Goal: Task Accomplishment & Management: Use online tool/utility

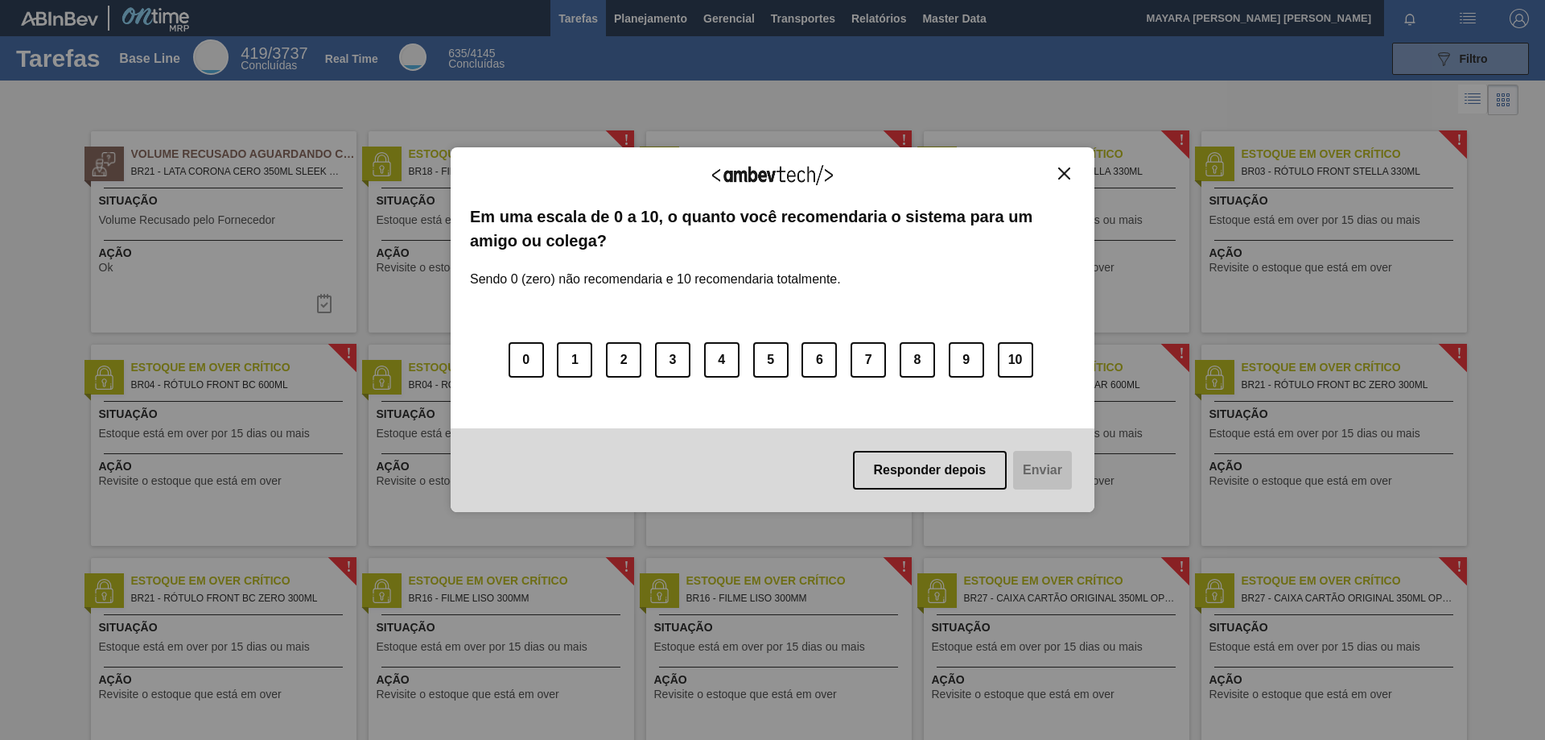
click at [1068, 178] on img "Close" at bounding box center [1064, 173] width 12 height 12
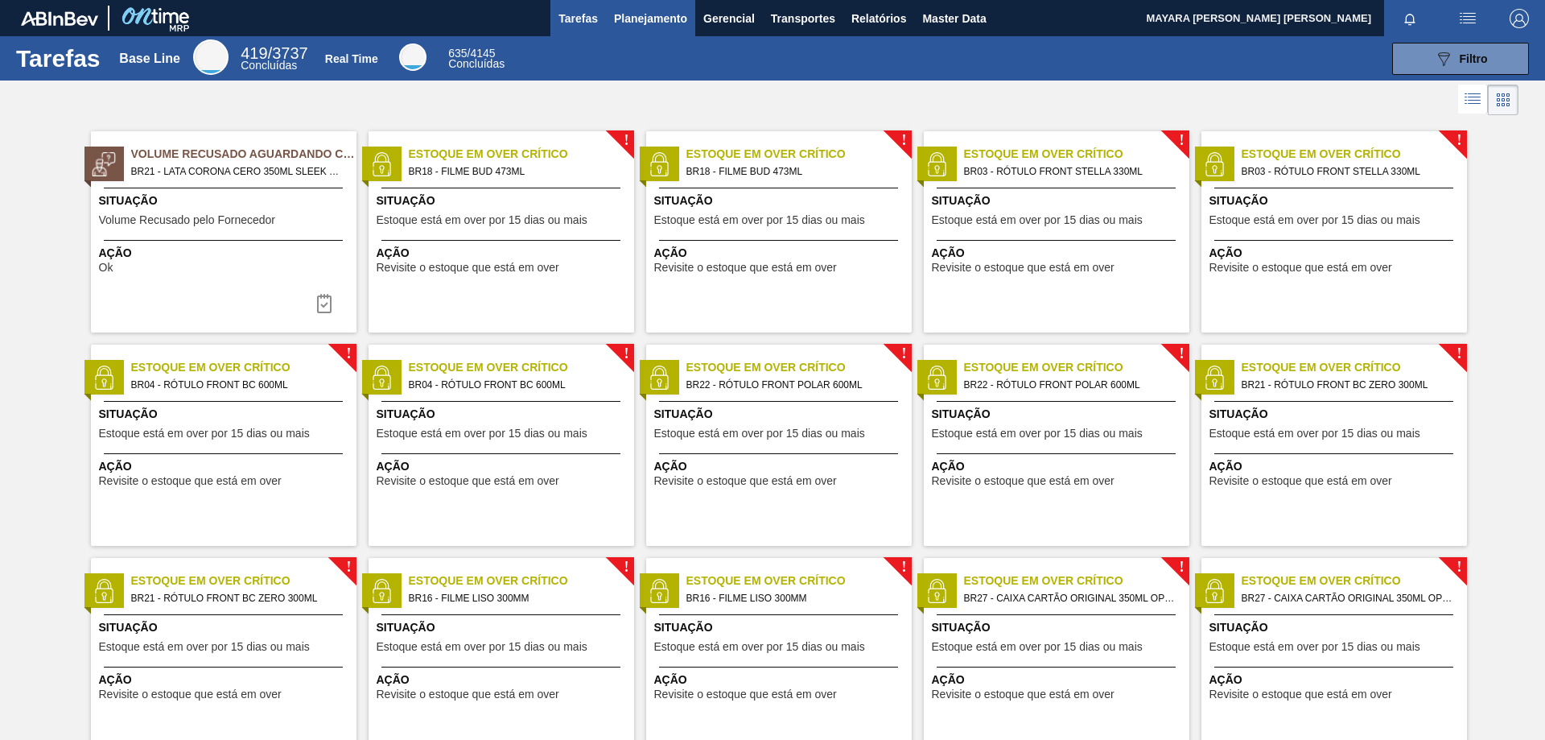
click at [637, 26] on span "Planejamento" at bounding box center [650, 18] width 73 height 19
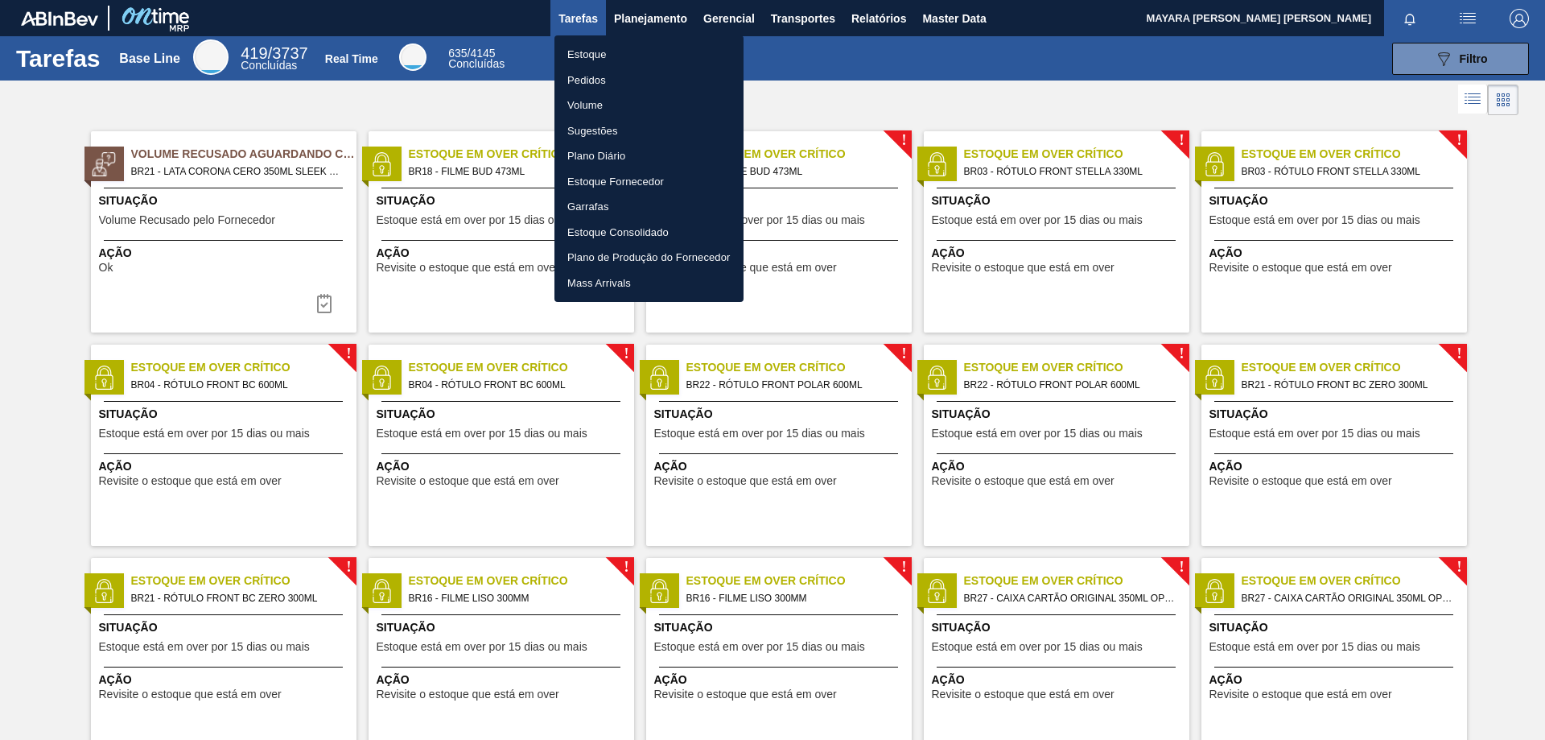
click at [597, 80] on li "Pedidos" at bounding box center [649, 81] width 189 height 26
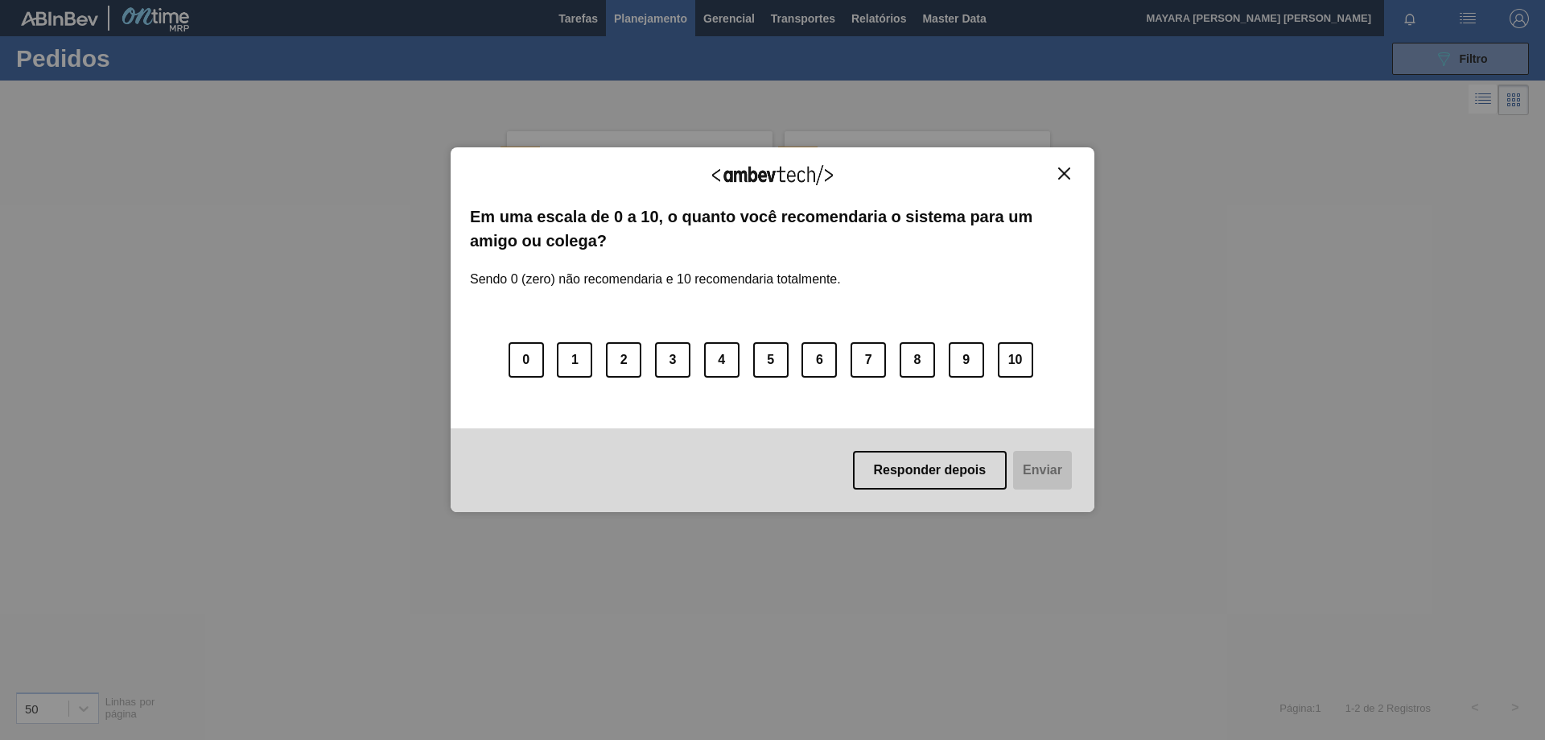
click at [1066, 172] on img "Close" at bounding box center [1064, 173] width 12 height 12
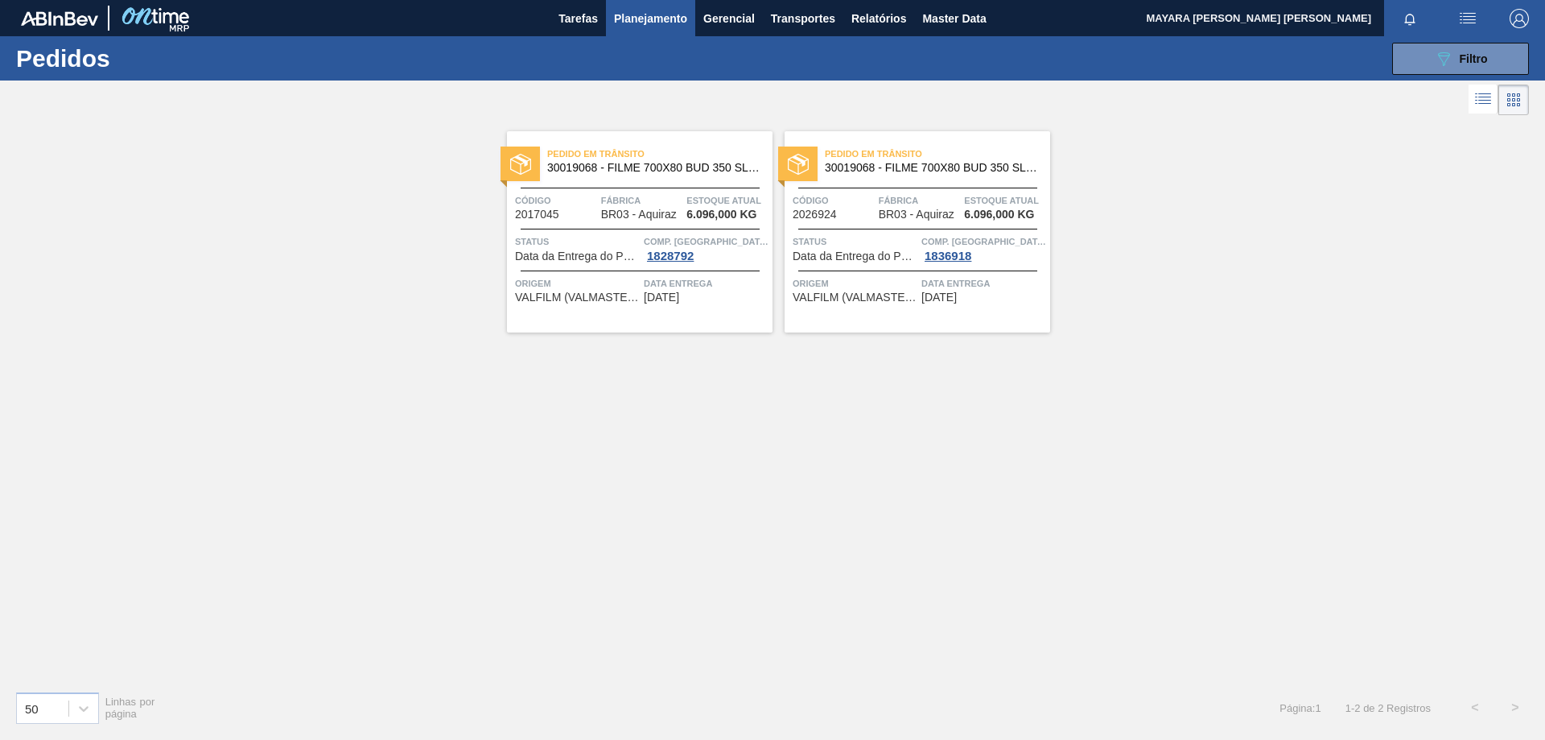
drag, startPoint x: 1438, startPoint y: 56, endPoint x: 1419, endPoint y: 76, distance: 27.3
click at [1439, 56] on icon "089F7B8B-B2A5-4AFE-B5C0-19BA573D28AC" at bounding box center [1443, 58] width 19 height 19
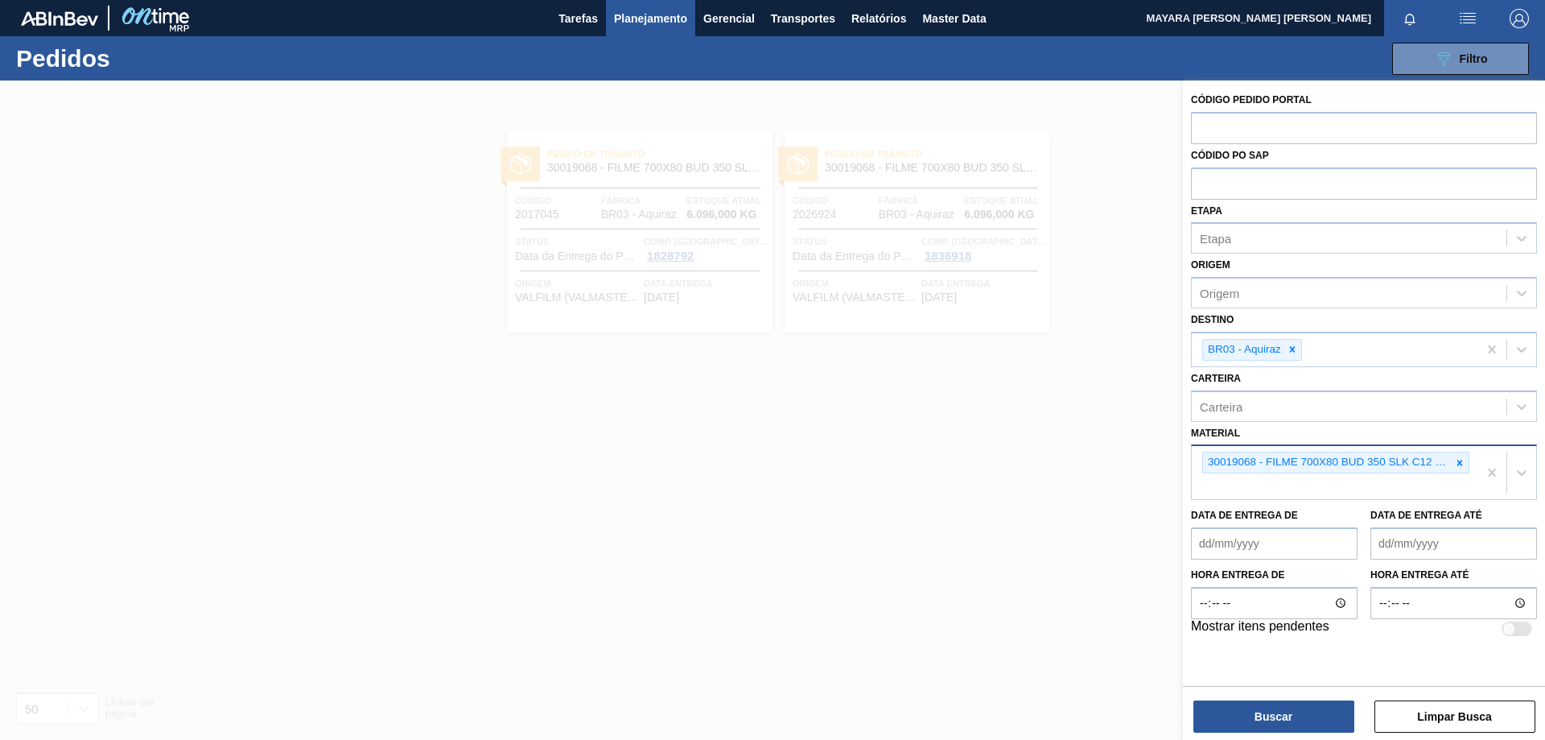
click at [1457, 463] on icon at bounding box center [1459, 462] width 11 height 11
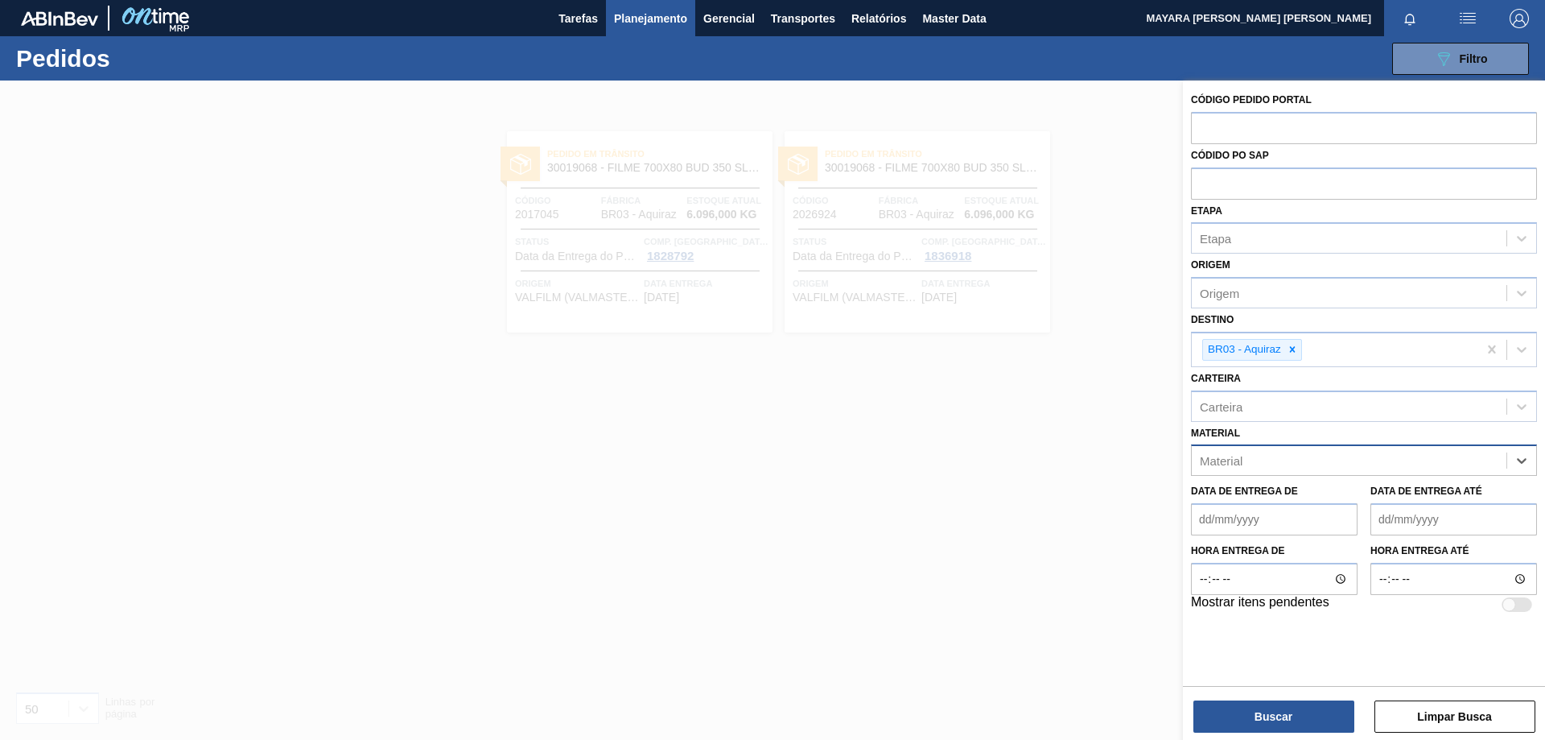
paste input "30007206"
type input "30007206"
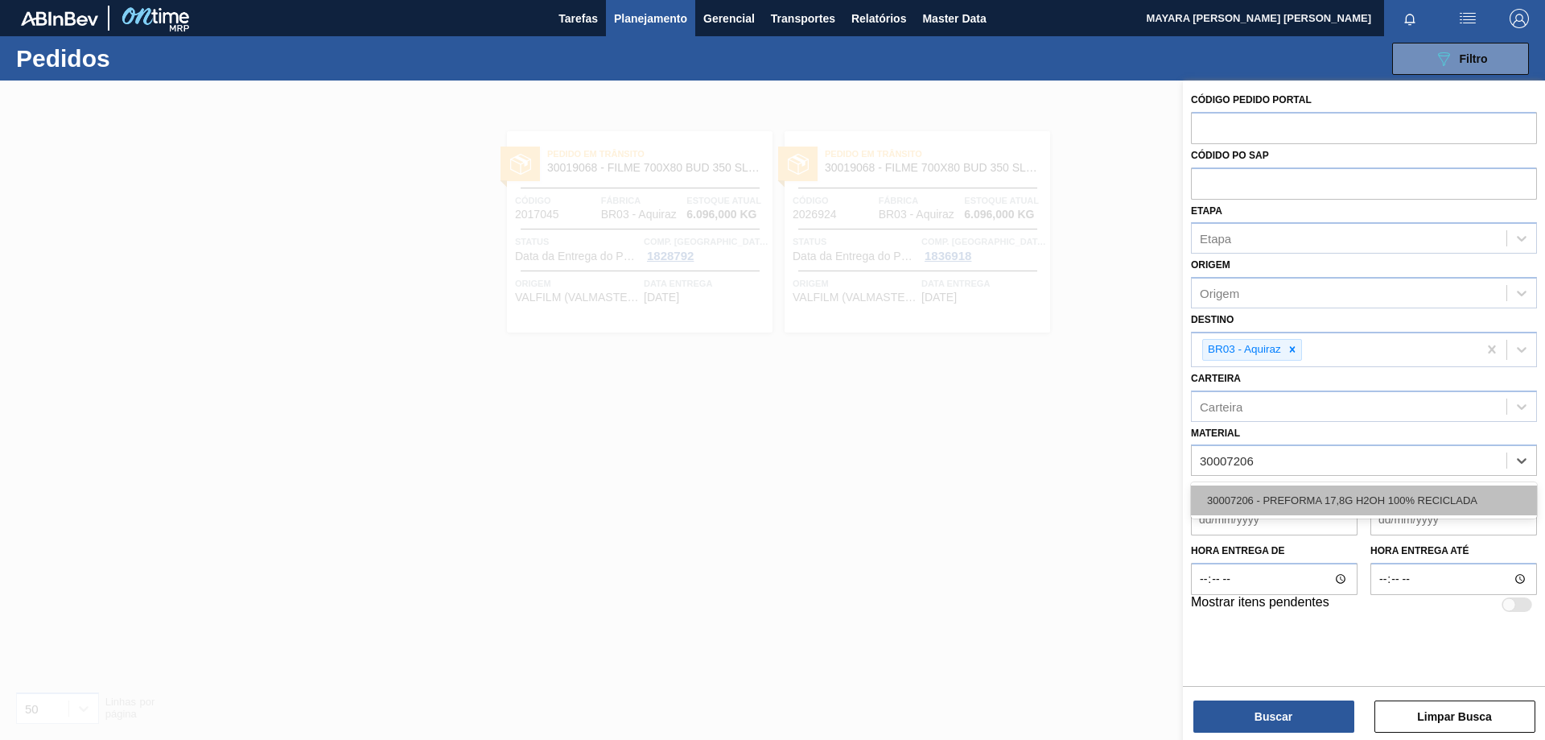
click at [1434, 493] on div "30007206 - PREFORMA 17,8G H2OH 100% RECICLADA" at bounding box center [1364, 500] width 346 height 30
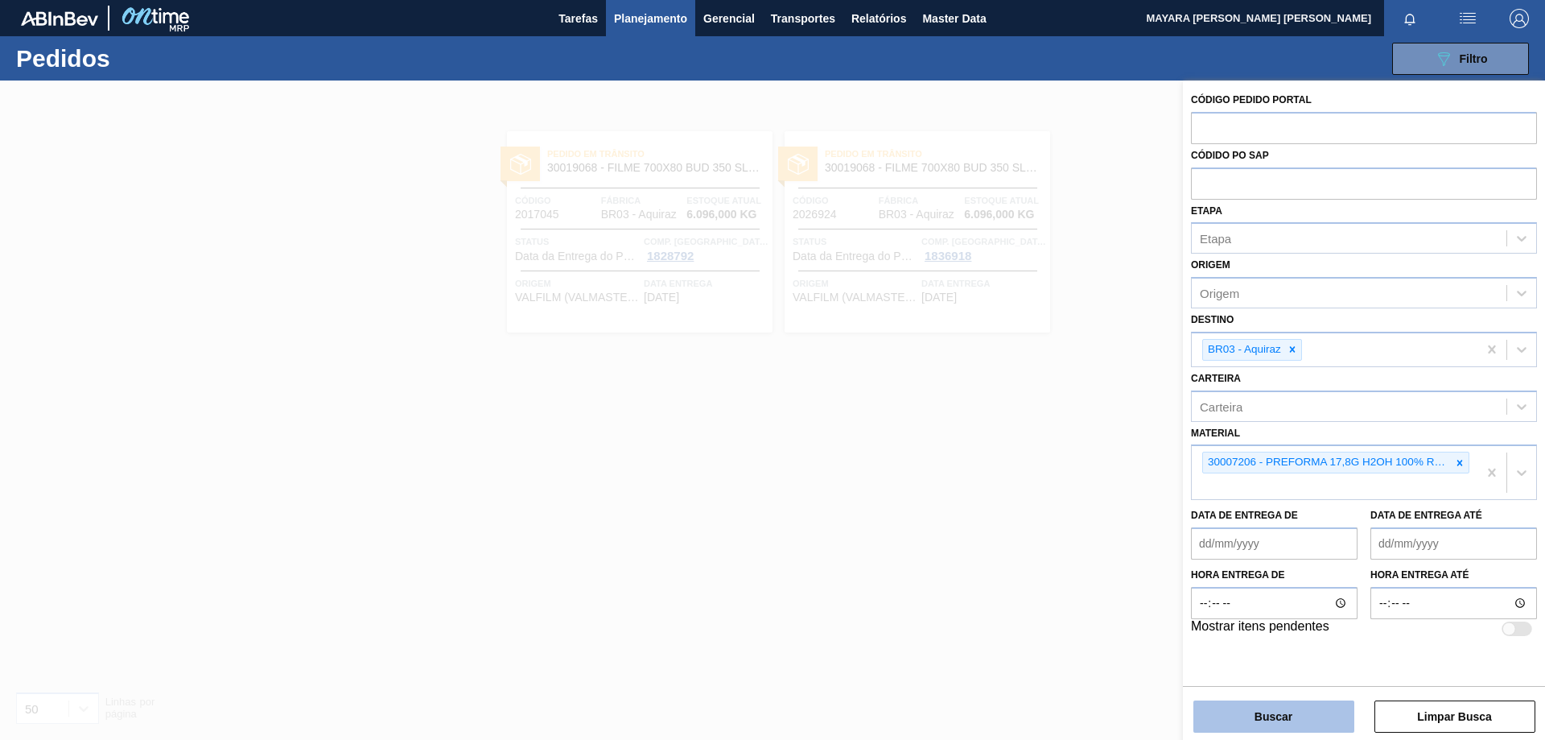
click at [1292, 715] on button "Buscar" at bounding box center [1274, 716] width 161 height 32
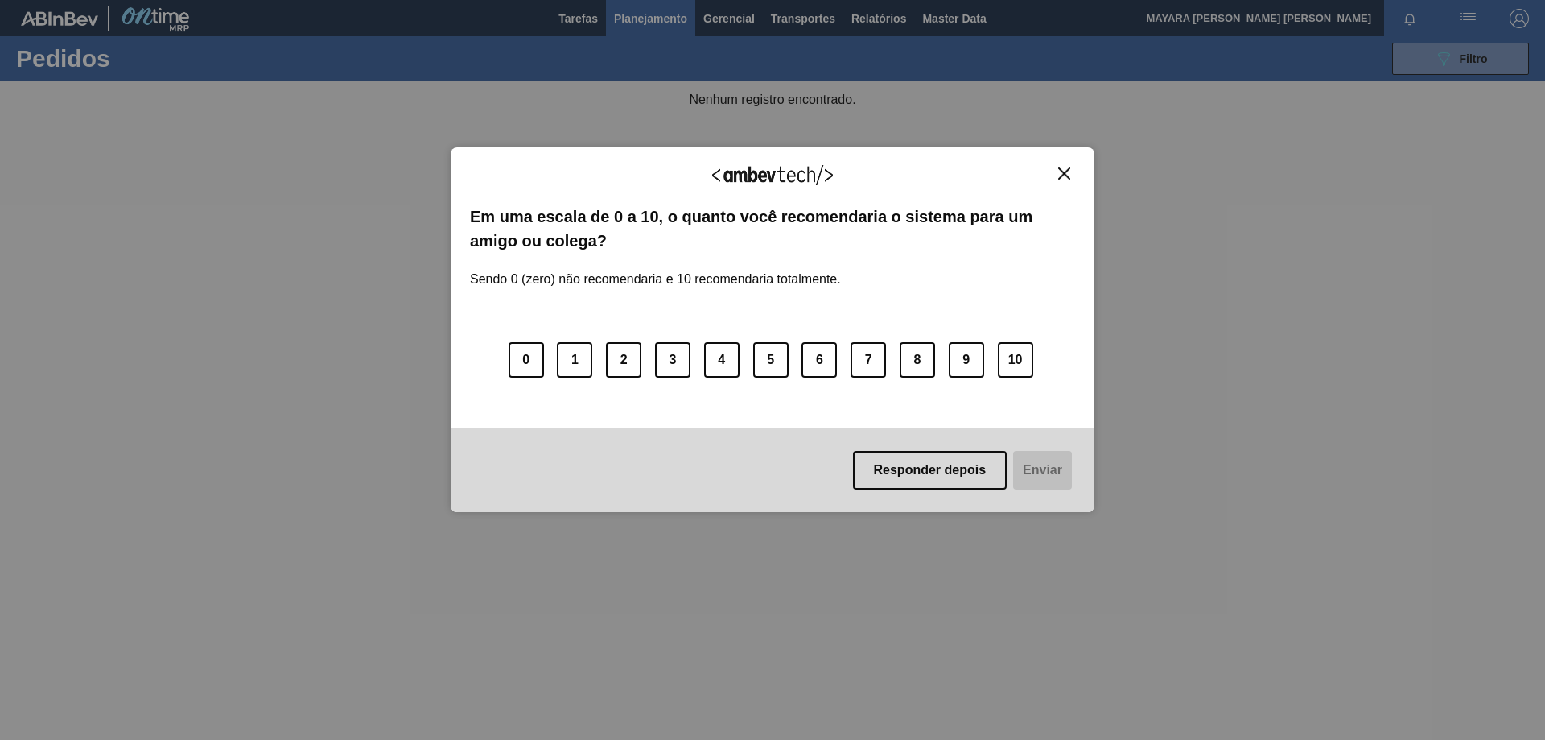
click at [1060, 175] on img "Close" at bounding box center [1064, 173] width 12 height 12
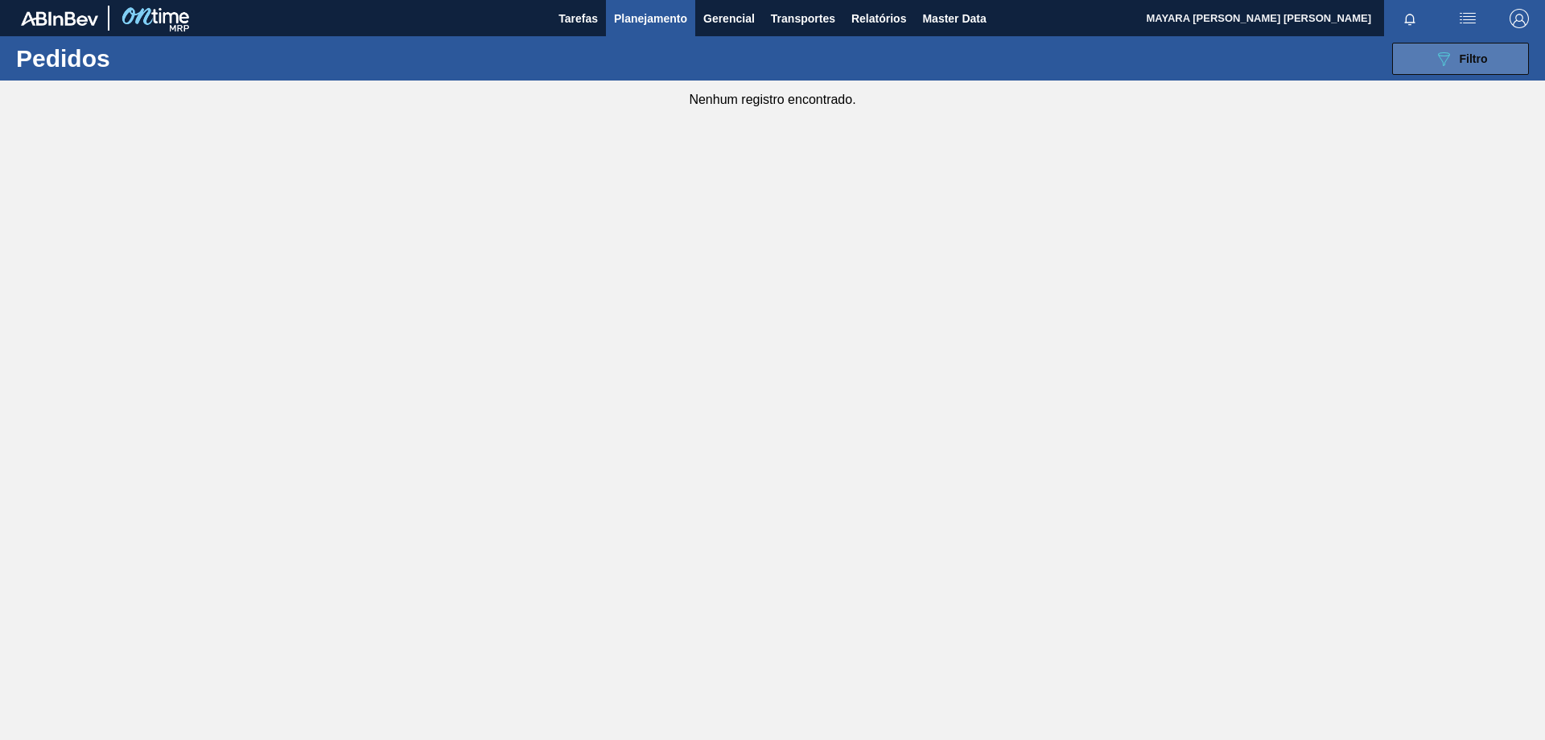
click at [1497, 64] on button "089F7B8B-B2A5-4AFE-B5C0-19BA573D28AC Filtro" at bounding box center [1460, 59] width 137 height 32
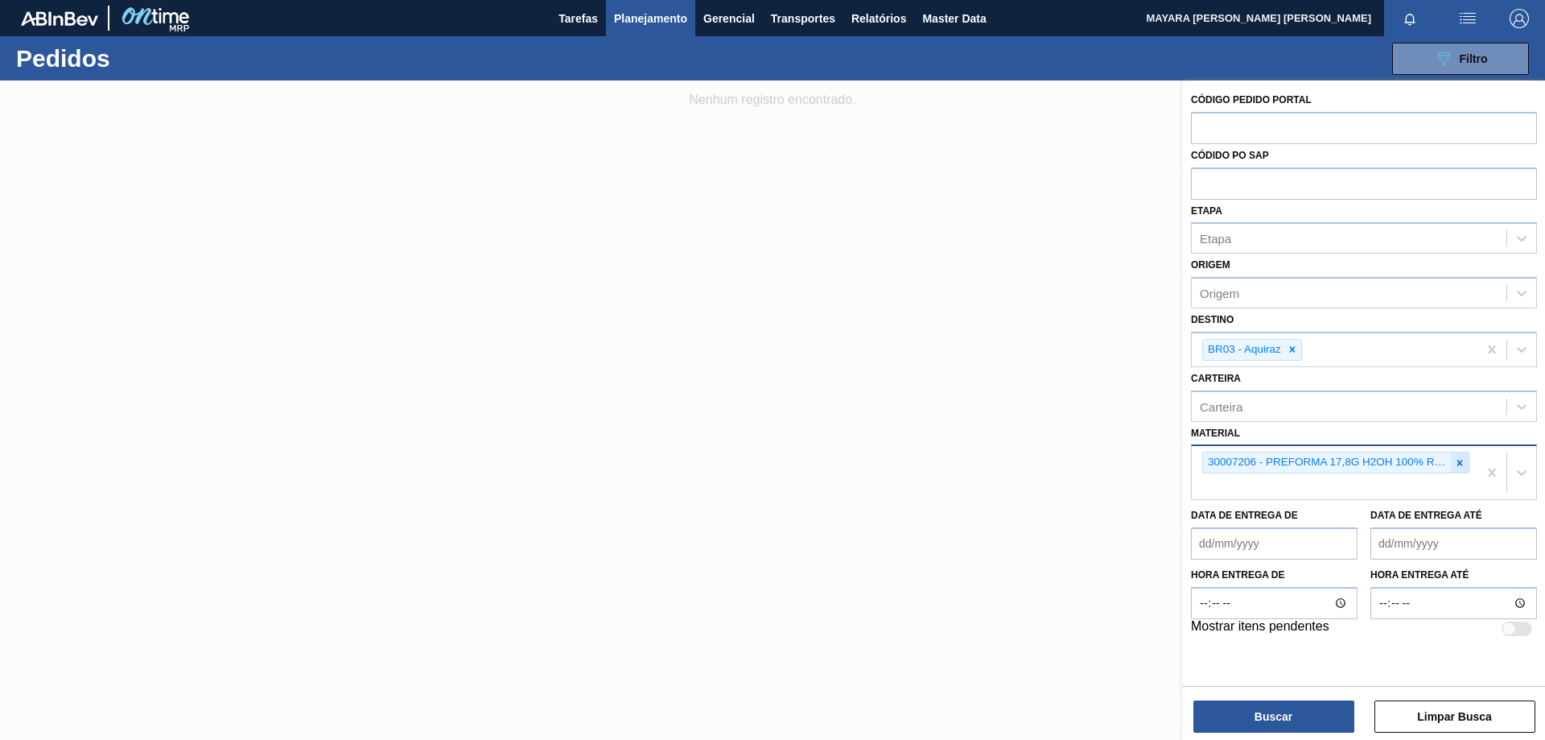
click at [1462, 463] on icon at bounding box center [1459, 462] width 11 height 11
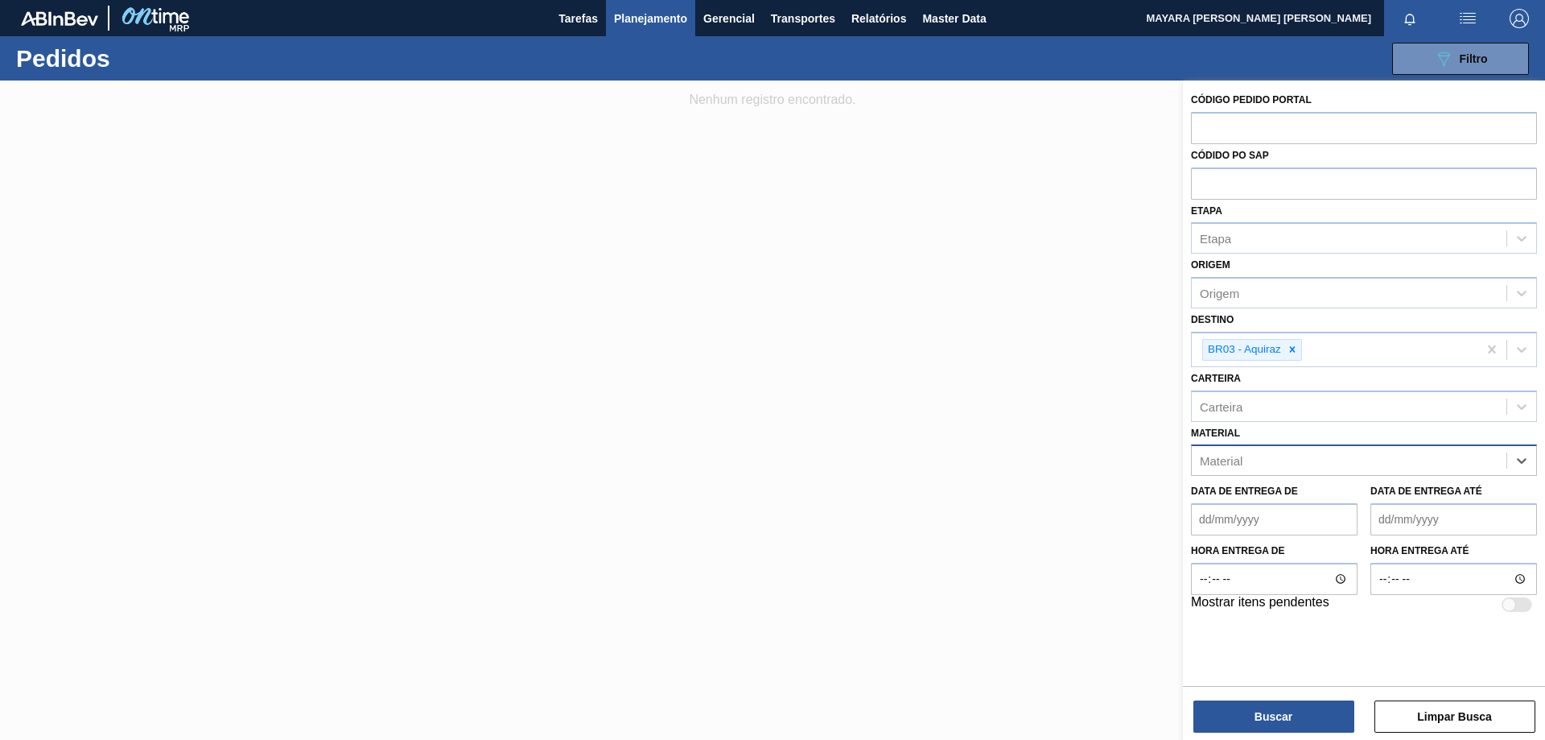
paste input "30003518"
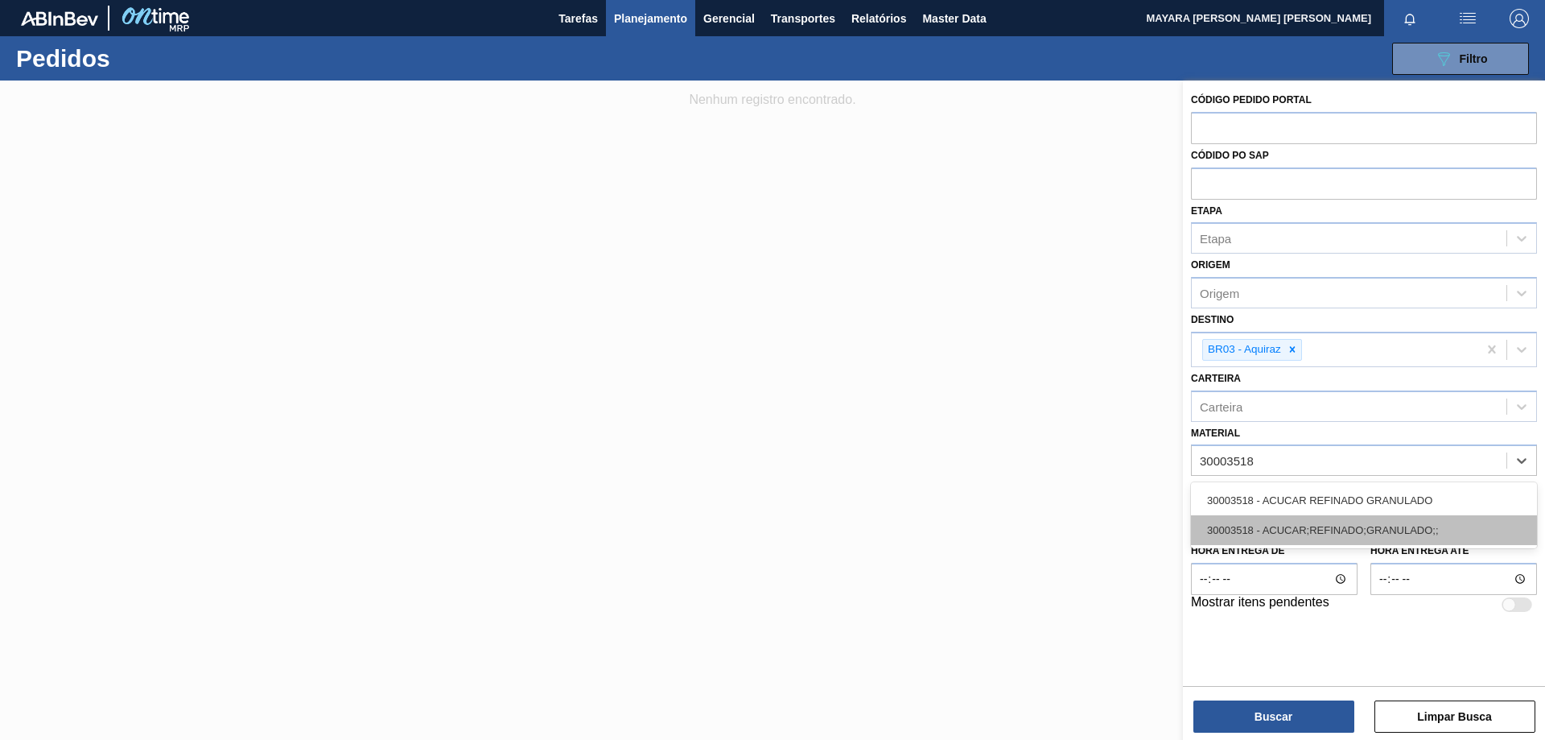
type input "30003518"
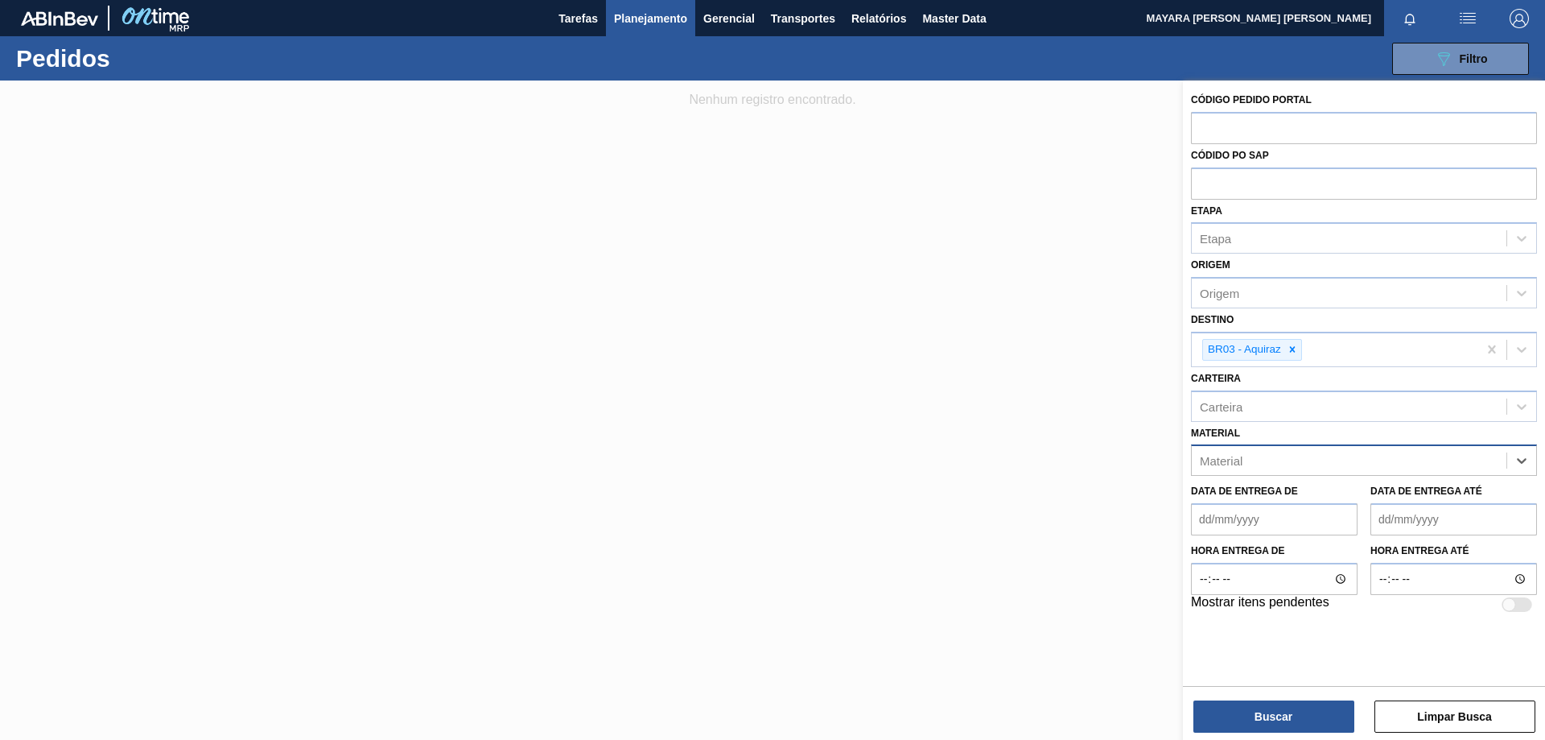
click at [1327, 462] on div "Material" at bounding box center [1349, 460] width 315 height 23
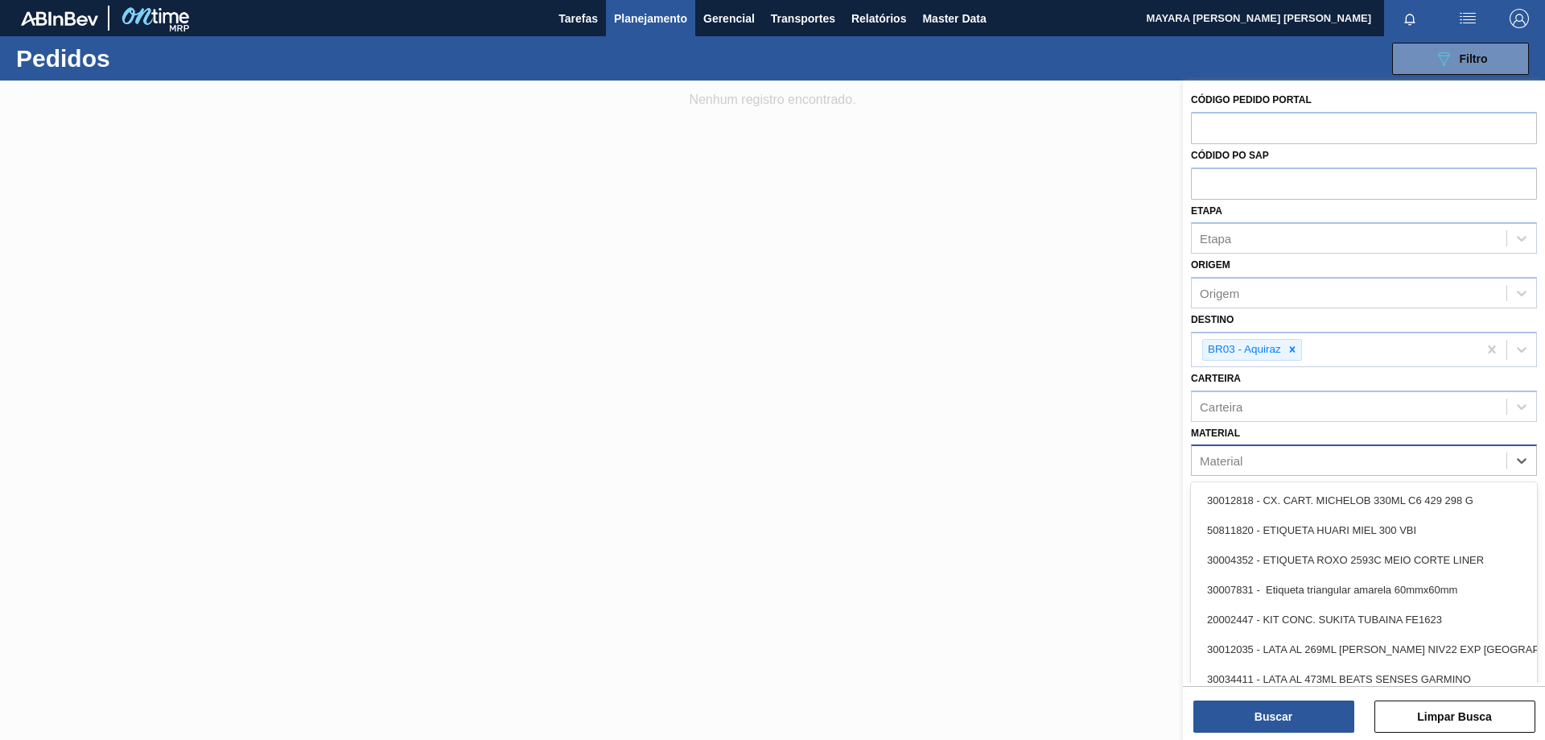
paste input "30003518"
type input "30003518"
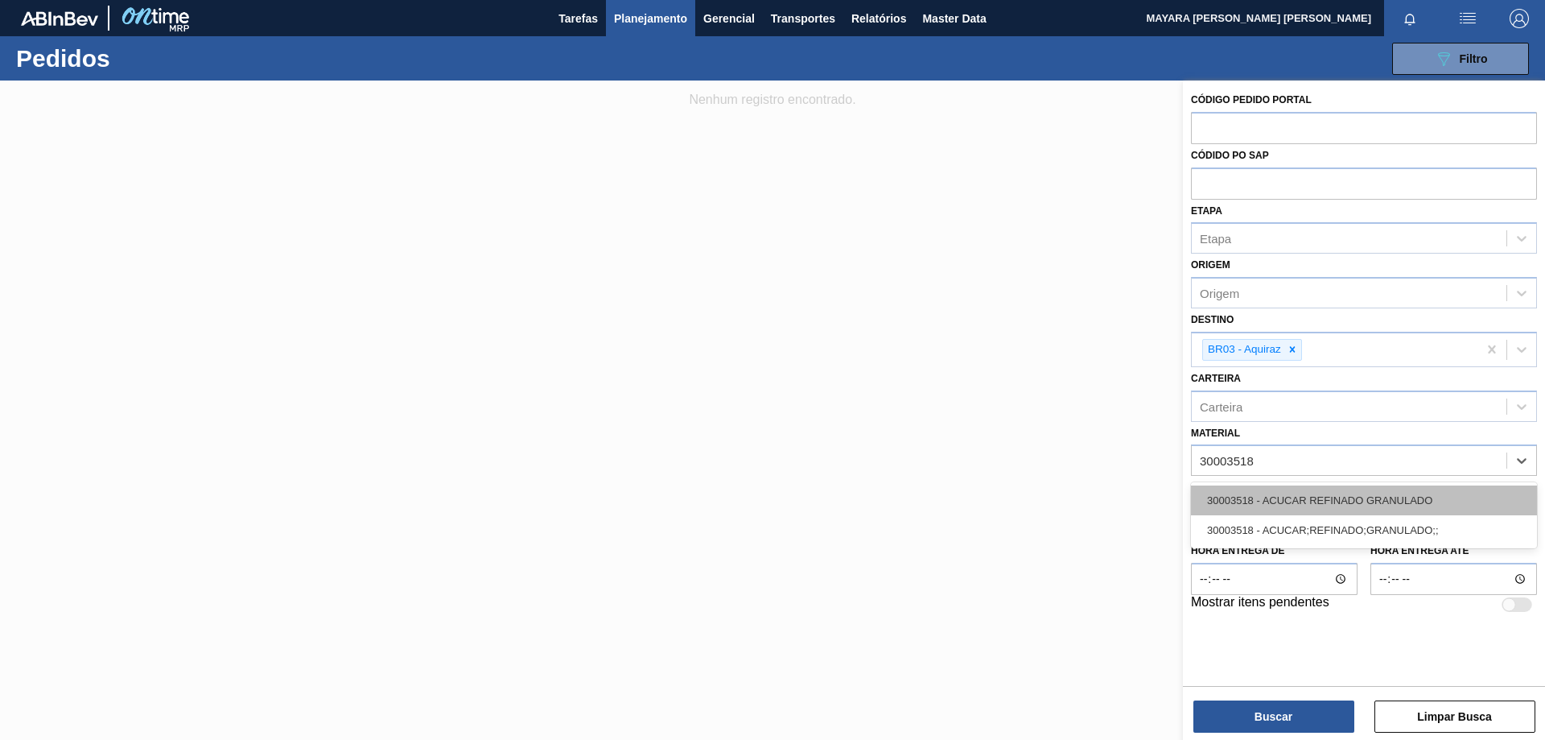
click at [1358, 502] on div "30003518 - ACUCAR REFINADO GRANULADO" at bounding box center [1364, 500] width 346 height 30
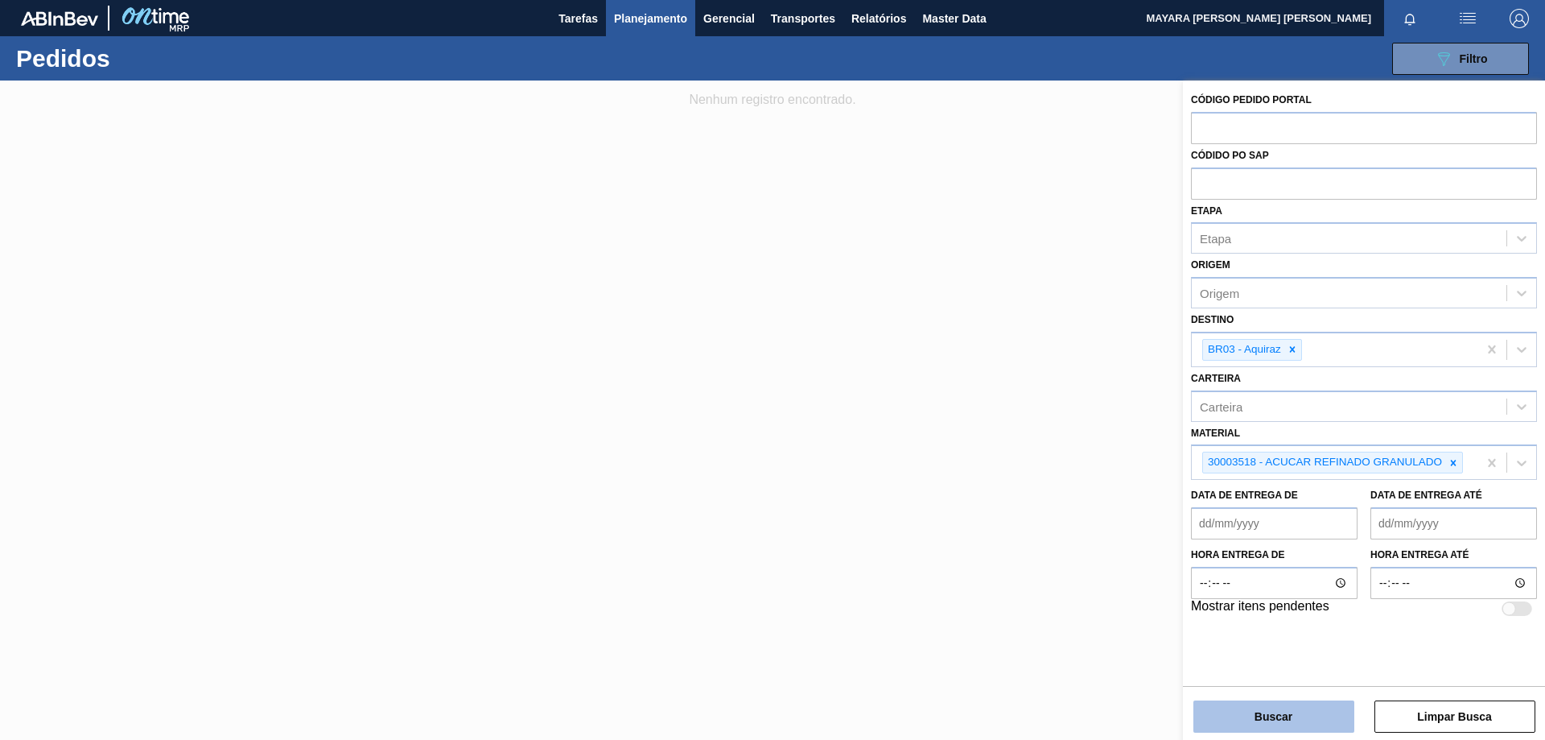
click at [1287, 715] on button "Buscar" at bounding box center [1274, 716] width 161 height 32
